Goal: Navigation & Orientation: Find specific page/section

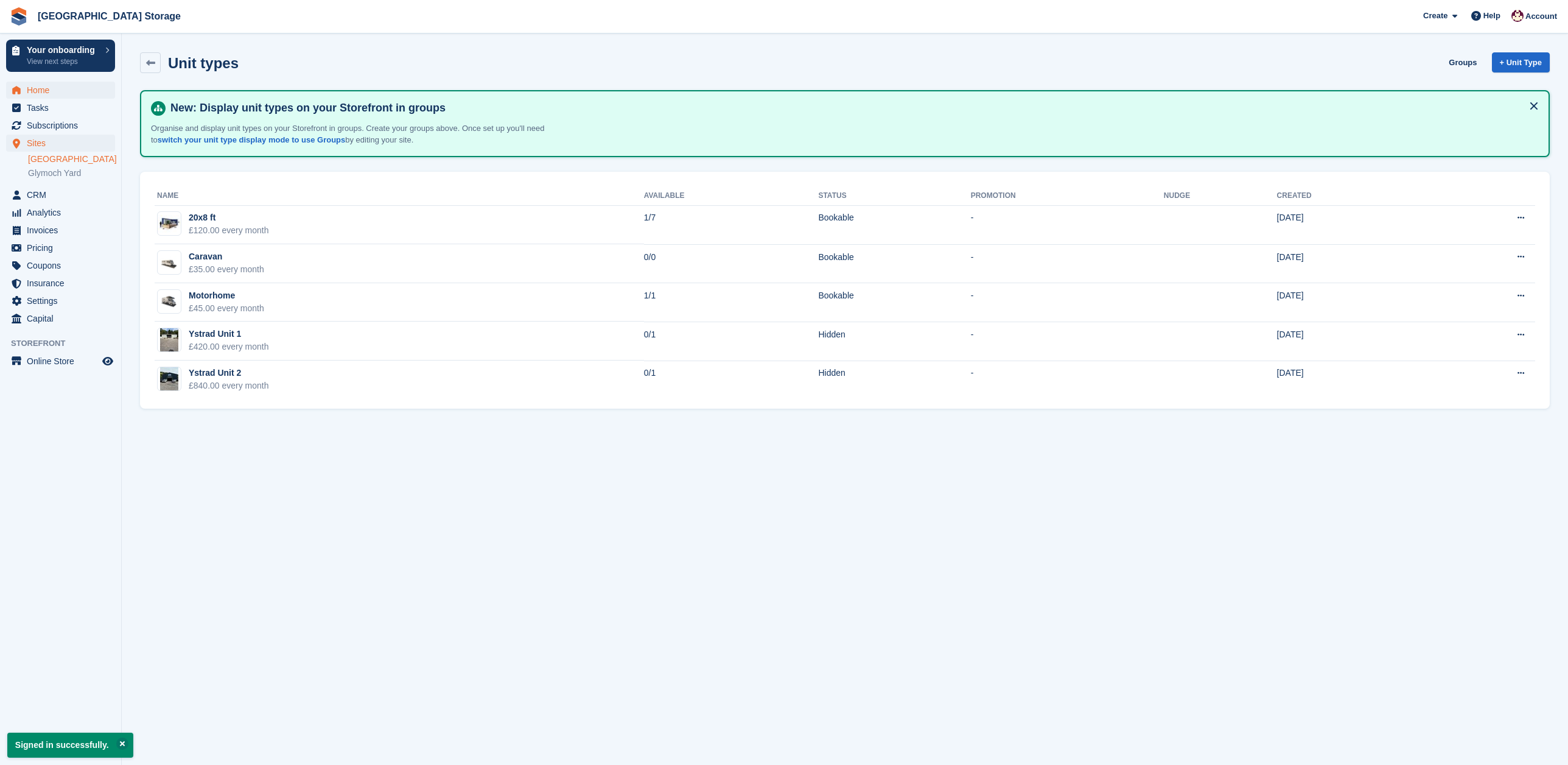
click at [45, 92] on span "Home" at bounding box center [63, 90] width 73 height 17
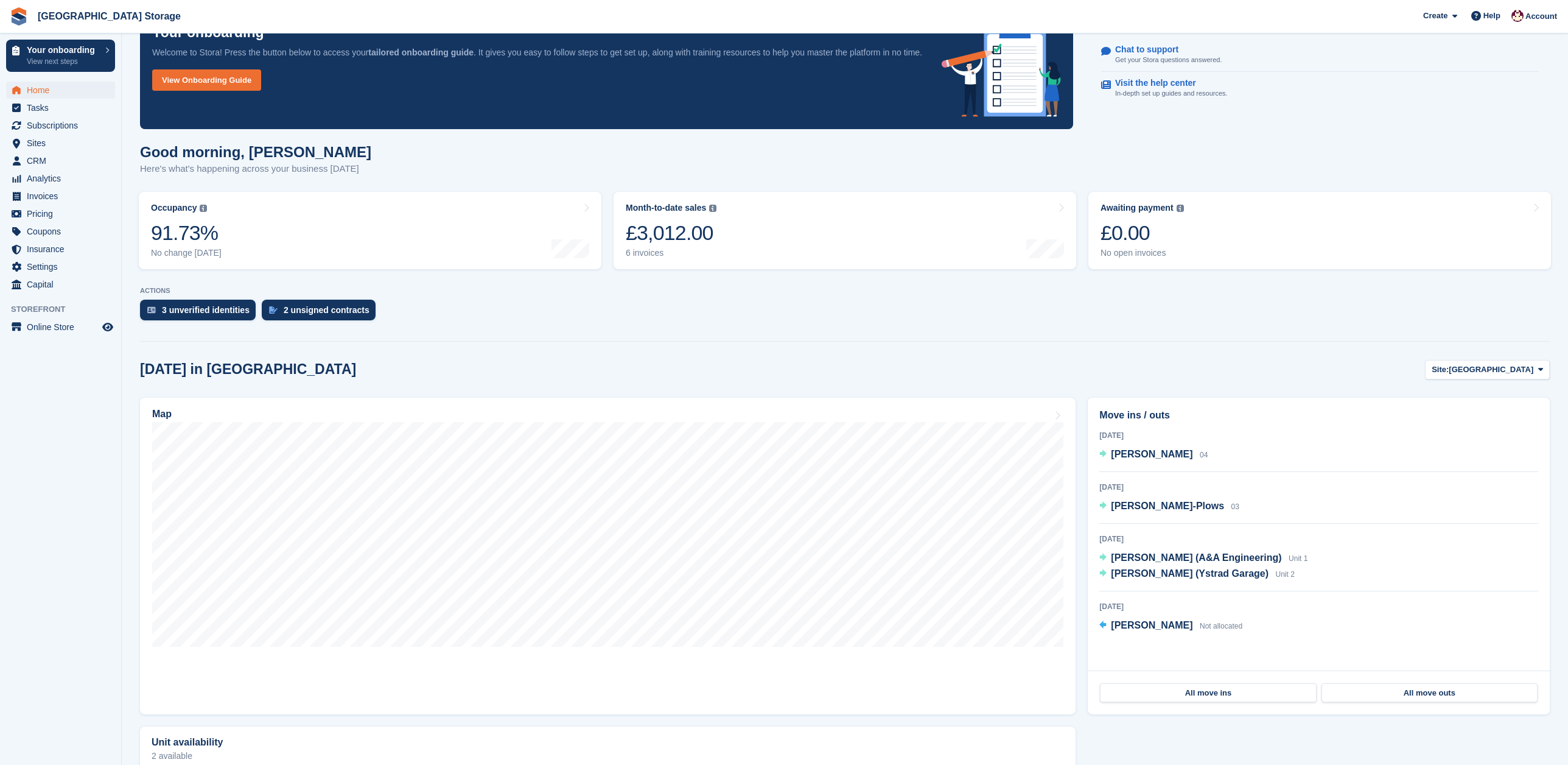
scroll to position [36, 0]
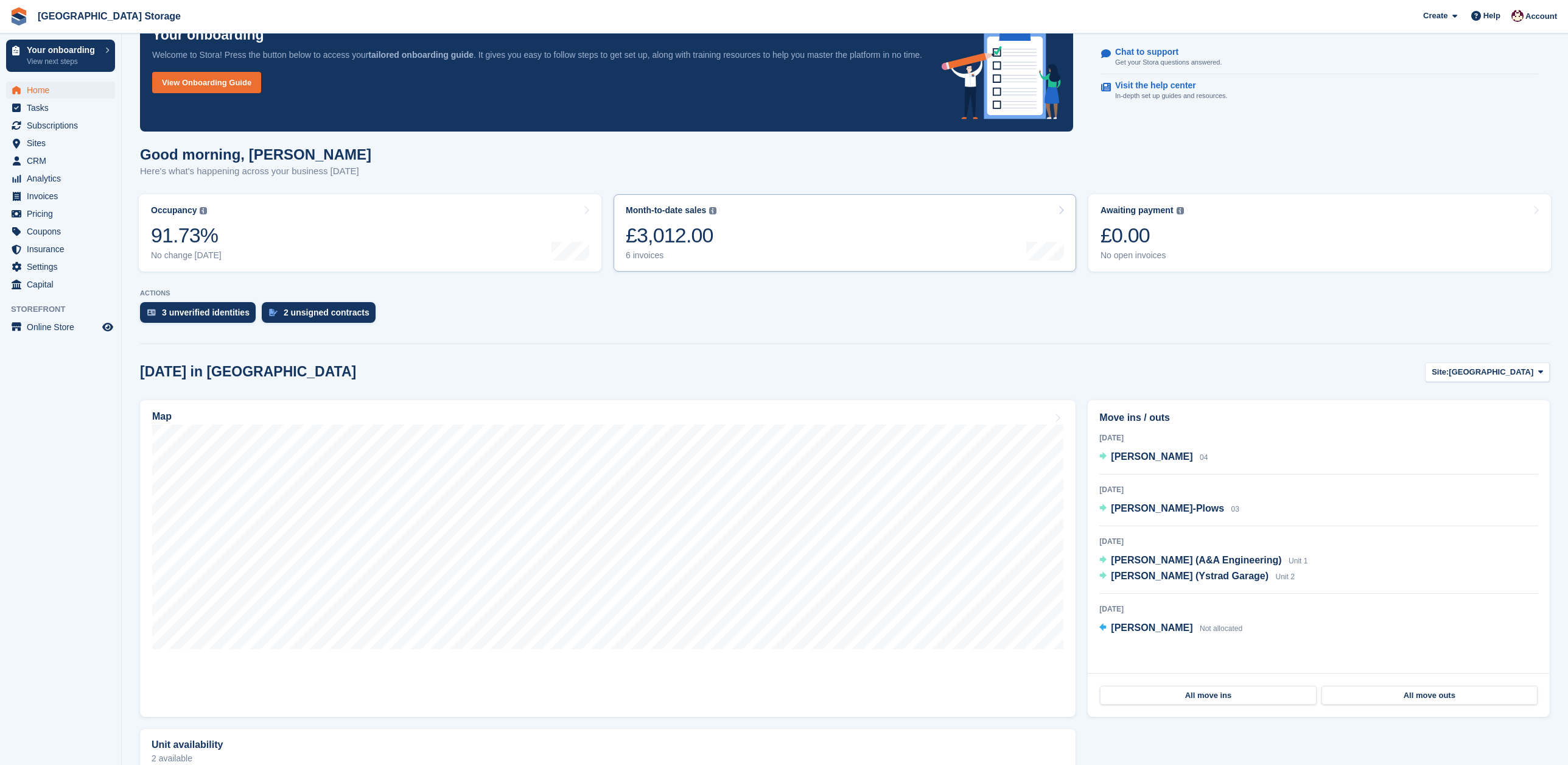
click at [826, 245] on link "Month-to-date sales The sum of all finalised invoices generated this month to d…" at bounding box center [844, 232] width 463 height 77
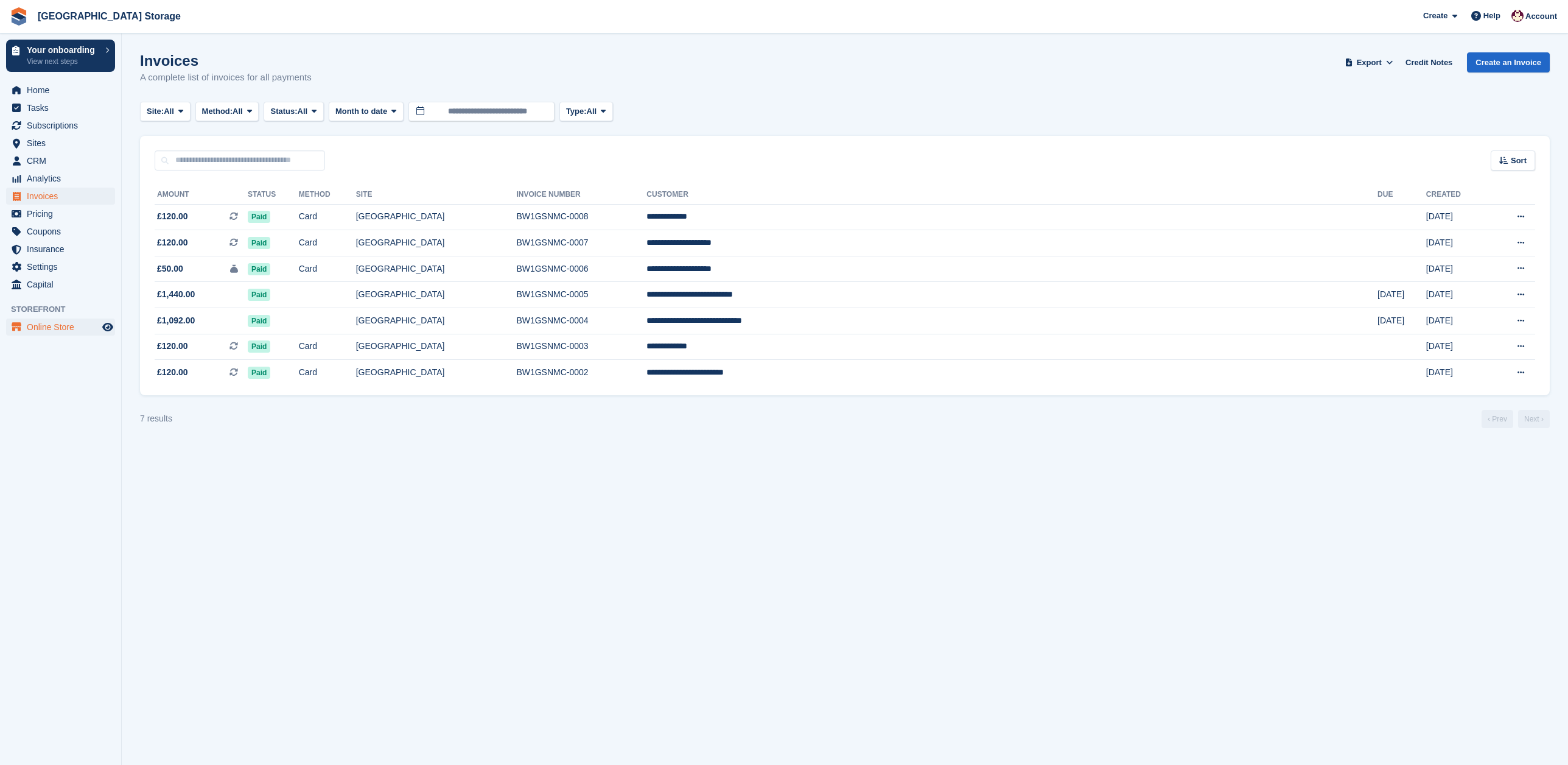
click at [67, 327] on span "Online Store" at bounding box center [63, 327] width 73 height 17
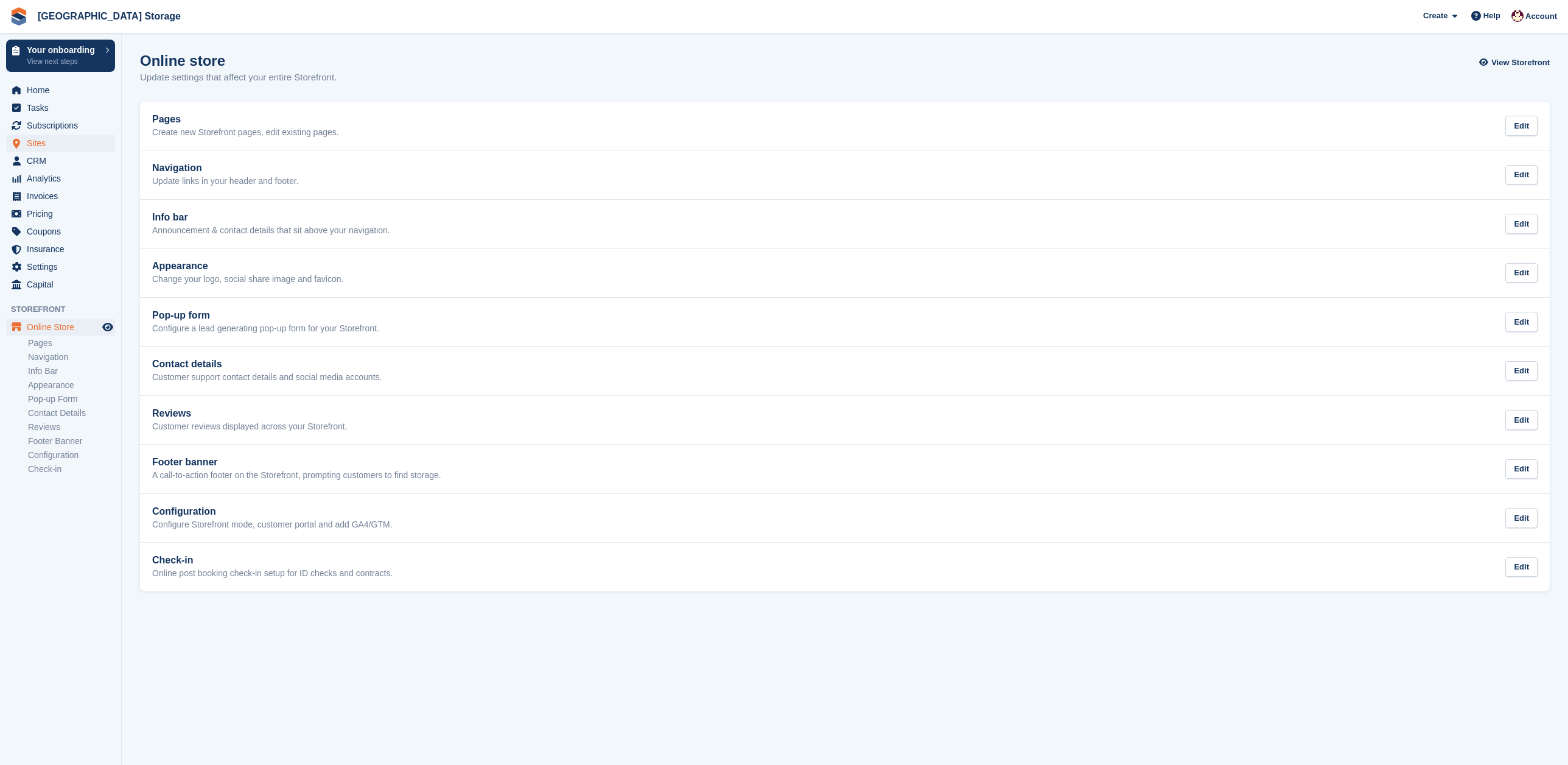
click at [41, 143] on span "Sites" at bounding box center [63, 143] width 73 height 17
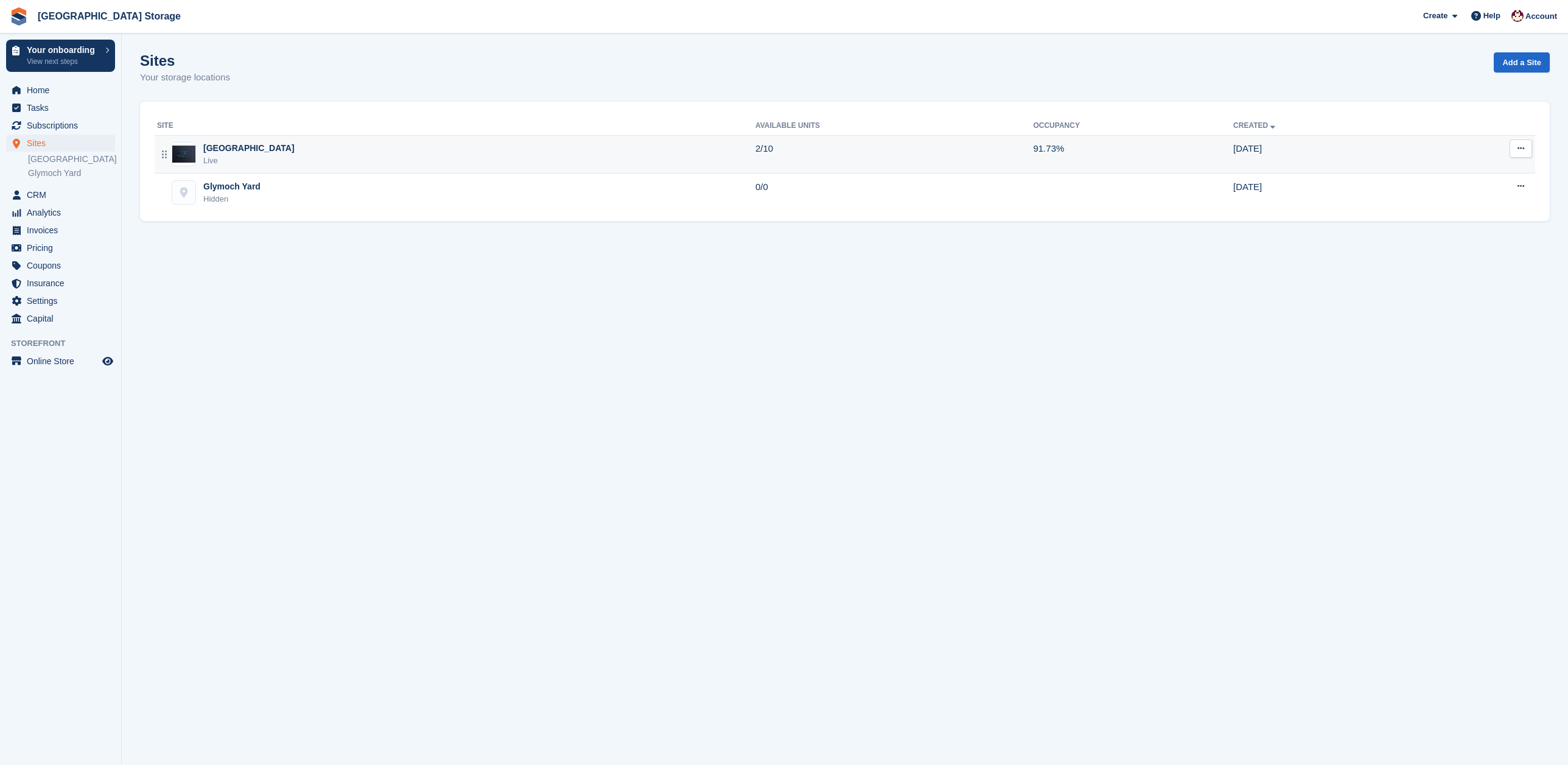
click at [236, 150] on div "[GEOGRAPHIC_DATA]" at bounding box center [249, 147] width 91 height 12
